Goal: Navigation & Orientation: Find specific page/section

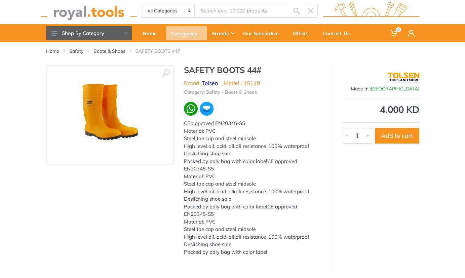
click at [181, 36] on div "Categories" at bounding box center [186, 33] width 41 height 14
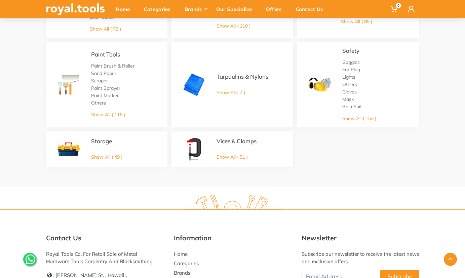
scroll to position [416, 0]
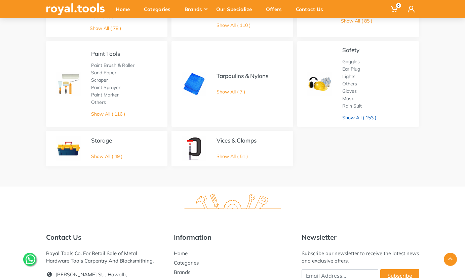
click at [346, 117] on link "Show All ( 153 )" at bounding box center [359, 118] width 34 height 6
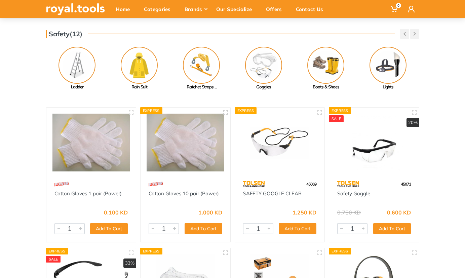
scroll to position [58, 0]
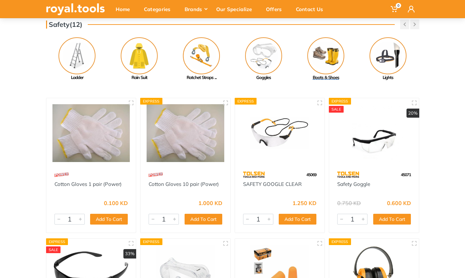
click at [337, 60] on img at bounding box center [325, 55] width 37 height 37
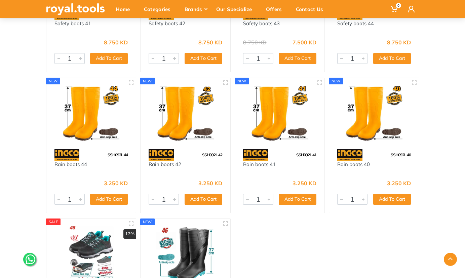
scroll to position [1008, 0]
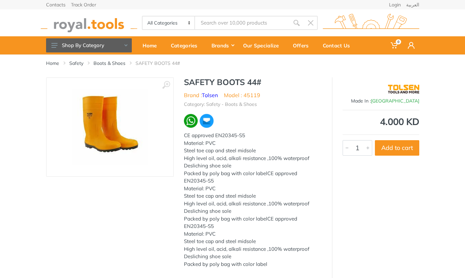
click at [81, 24] on img at bounding box center [89, 23] width 96 height 18
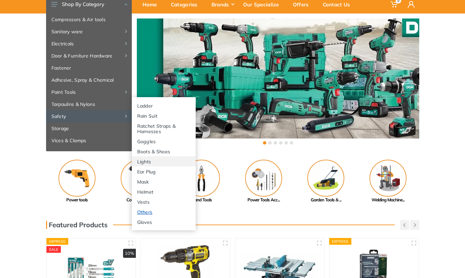
scroll to position [49, 0]
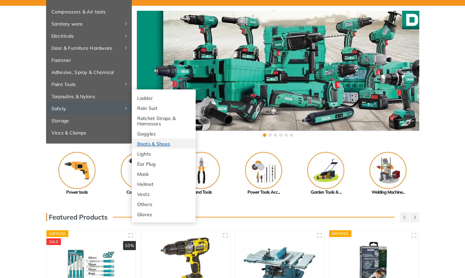
click at [160, 145] on link "Boots & Shoes" at bounding box center [164, 143] width 64 height 10
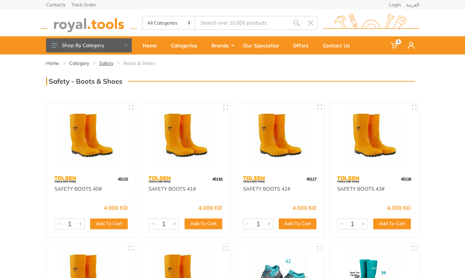
click at [104, 62] on link "Safety" at bounding box center [106, 63] width 14 height 7
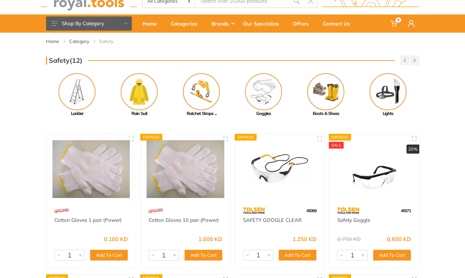
scroll to position [33, 0]
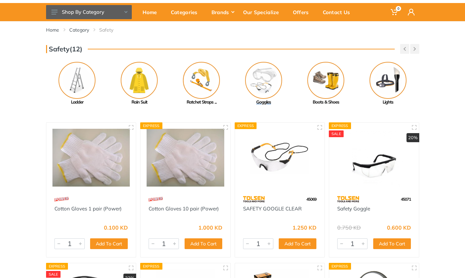
click at [251, 82] on img at bounding box center [263, 80] width 37 height 37
